Goal: Transaction & Acquisition: Purchase product/service

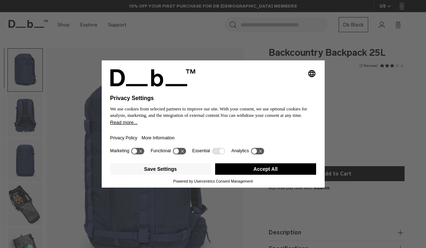
click at [286, 168] on button "Accept All" at bounding box center [265, 168] width 101 height 11
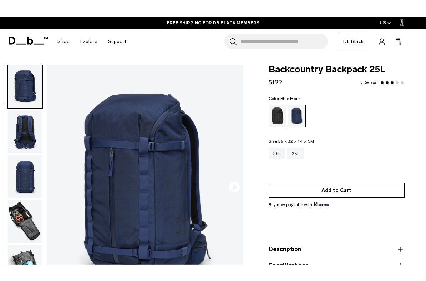
scroll to position [30, 0]
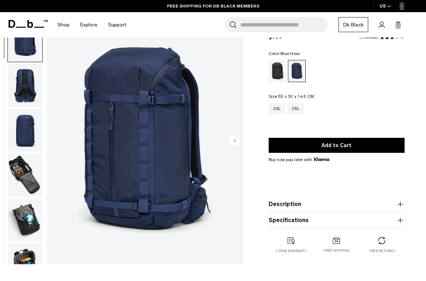
click at [232, 139] on circle "Next slide" at bounding box center [234, 140] width 11 height 11
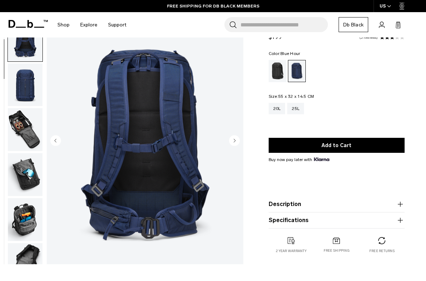
click at [234, 139] on circle "Next slide" at bounding box center [234, 140] width 11 height 11
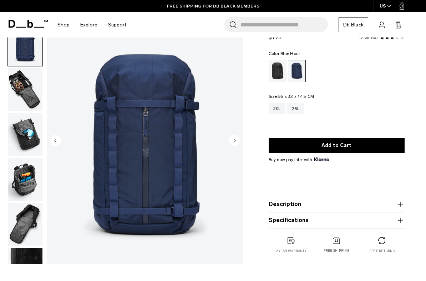
scroll to position [91, 0]
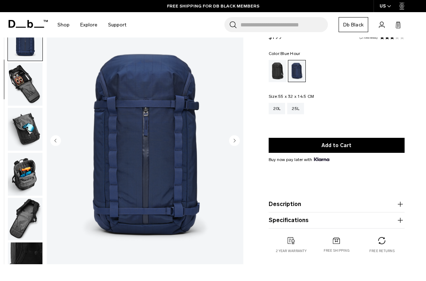
click at [235, 141] on icon "Next slide" at bounding box center [235, 140] width 2 height 3
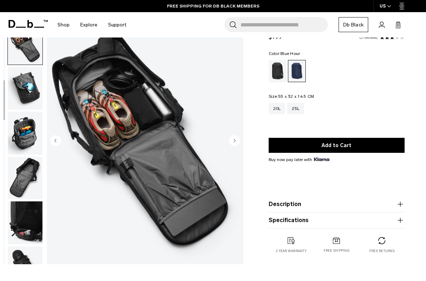
scroll to position [136, 0]
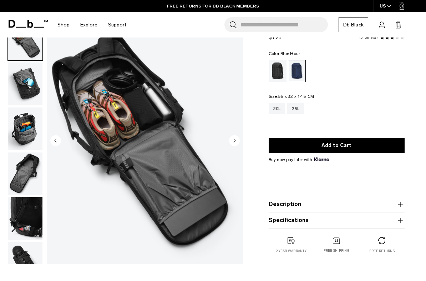
click at [239, 139] on circle "Next slide" at bounding box center [234, 140] width 11 height 11
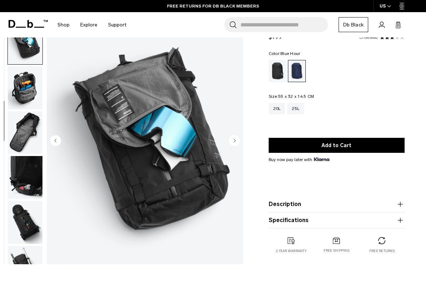
scroll to position [181, 0]
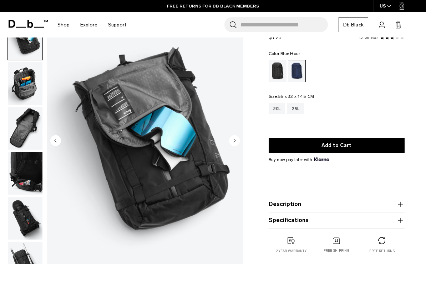
click at [237, 137] on circle "Next slide" at bounding box center [234, 140] width 11 height 11
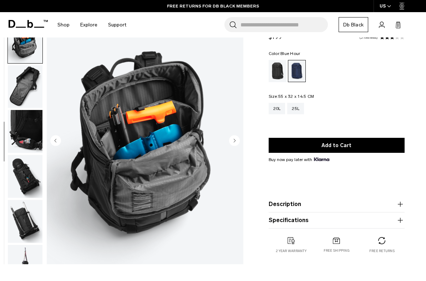
scroll to position [226, 0]
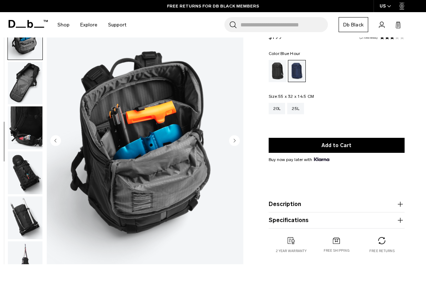
click at [236, 139] on circle "Next slide" at bounding box center [234, 140] width 11 height 11
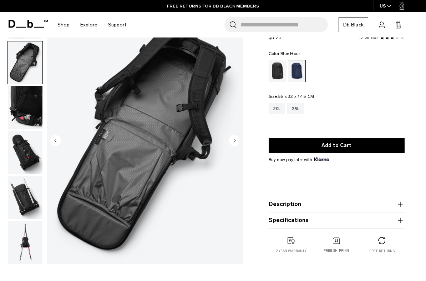
scroll to position [251, 0]
click at [239, 139] on circle "Next slide" at bounding box center [234, 140] width 11 height 11
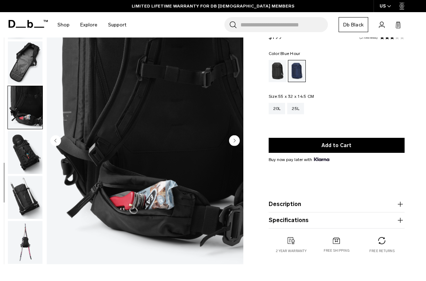
click at [238, 139] on circle "Next slide" at bounding box center [234, 140] width 11 height 11
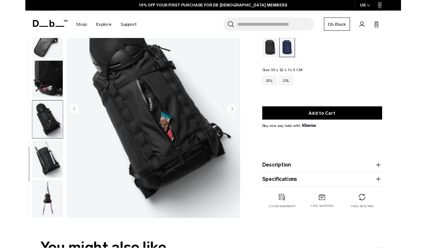
scroll to position [47, 0]
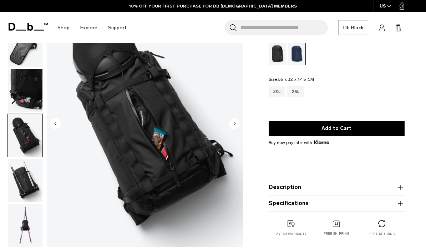
click at [233, 123] on circle "Next slide" at bounding box center [234, 123] width 11 height 11
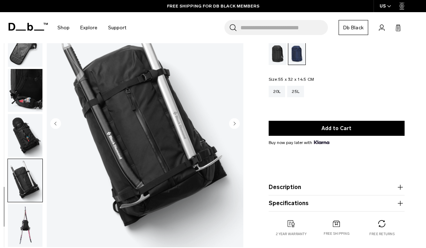
click at [236, 124] on circle "Next slide" at bounding box center [234, 123] width 11 height 11
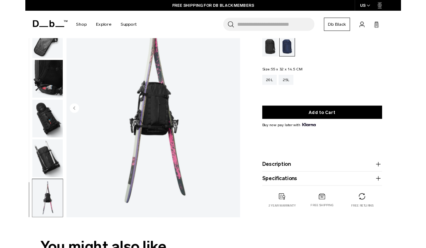
scroll to position [0, 0]
